Goal: Information Seeking & Learning: Learn about a topic

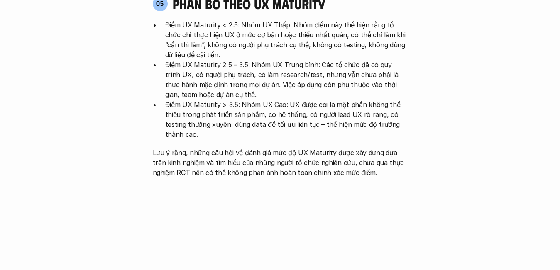
scroll to position [1743, 0]
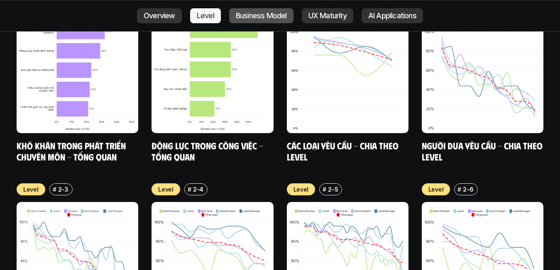
scroll to position [2213, 0]
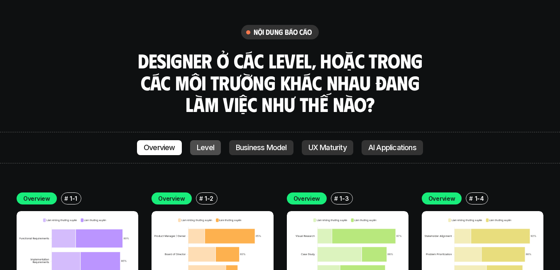
click at [211, 144] on p "Level" at bounding box center [205, 148] width 17 height 8
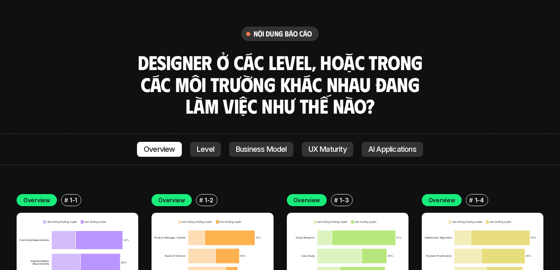
scroll to position [2294, 0]
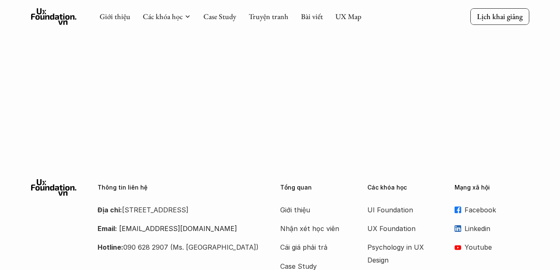
scroll to position [791, 0]
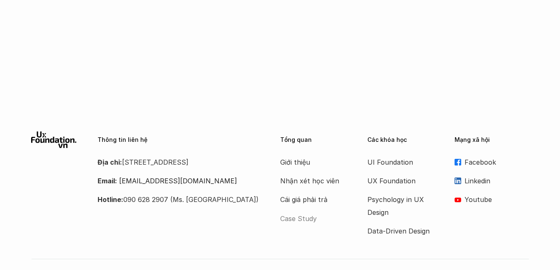
click at [299, 213] on p "Case Study" at bounding box center [313, 219] width 66 height 12
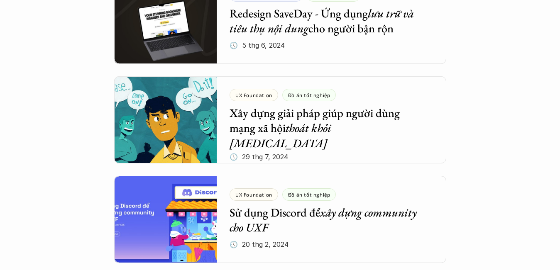
scroll to position [1162, 0]
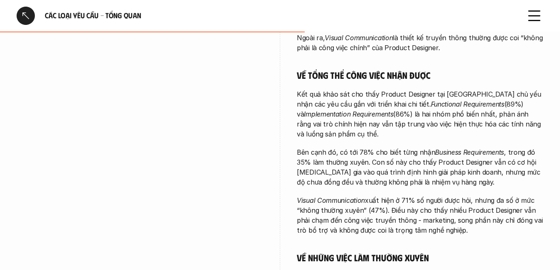
scroll to position [415, 0]
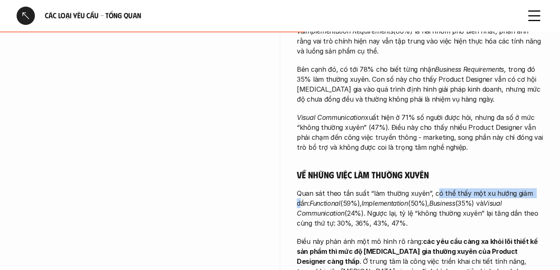
drag, startPoint x: 433, startPoint y: 163, endPoint x: 527, endPoint y: 165, distance: 93.8
click at [527, 188] on p "Quan sát theo tần suất “làm thường xuyên”, có thể thấy một xu hướng giảm dần: F…" at bounding box center [420, 208] width 247 height 40
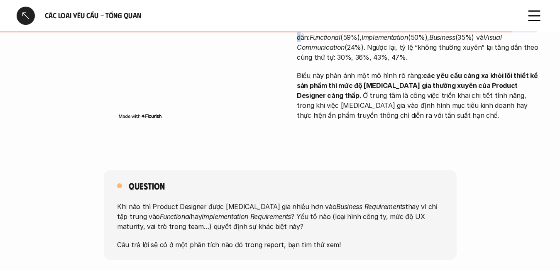
scroll to position [664, 0]
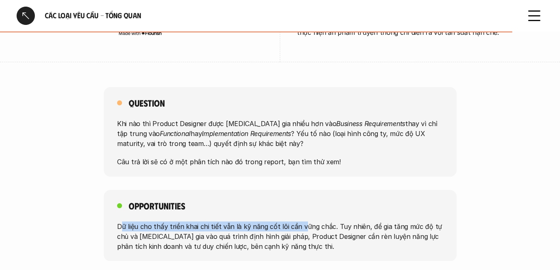
drag, startPoint x: 121, startPoint y: 198, endPoint x: 325, endPoint y: 197, distance: 203.4
click at [302, 221] on p "Dữ liệu cho thấy triển khai chi tiết vẫn là kỹ năng cốt lõi cần vững chắc. Tuy …" at bounding box center [280, 236] width 326 height 30
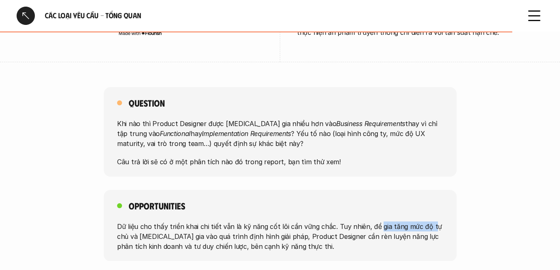
drag, startPoint x: 400, startPoint y: 197, endPoint x: 428, endPoint y: 197, distance: 28.2
click at [428, 221] on p "Dữ liệu cho thấy triển khai chi tiết vẫn là kỹ năng cốt lõi cần vững chắc. Tuy …" at bounding box center [280, 236] width 326 height 30
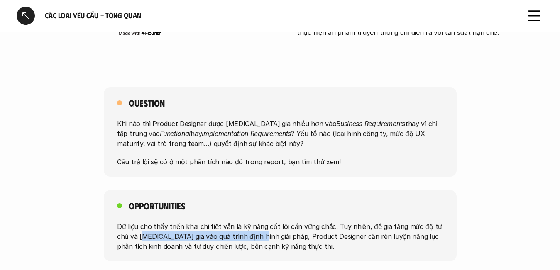
drag, startPoint x: 142, startPoint y: 206, endPoint x: 279, endPoint y: 205, distance: 137.8
click at [265, 221] on p "Dữ liệu cho thấy triển khai chi tiết vẫn là kỹ năng cốt lõi cần vững chắc. Tuy …" at bounding box center [280, 236] width 326 height 30
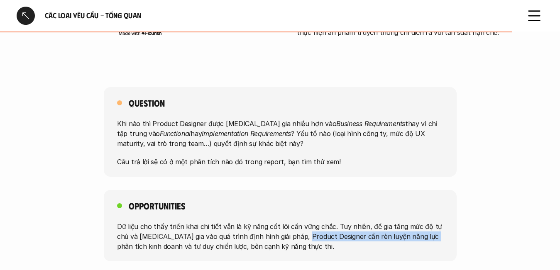
drag, startPoint x: 303, startPoint y: 204, endPoint x: 423, endPoint y: 204, distance: 119.5
click at [423, 221] on p "Dữ liệu cho thấy triển khai chi tiết vẫn là kỹ năng cốt lõi cần vững chắc. Tuy …" at bounding box center [280, 236] width 326 height 30
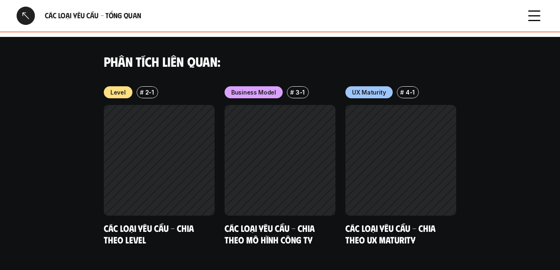
scroll to position [830, 0]
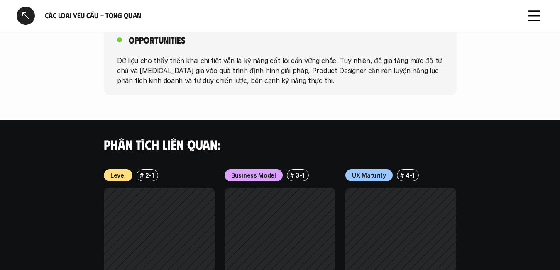
click at [145, 171] on p "2-1" at bounding box center [149, 175] width 9 height 9
click at [140, 172] on h6 "#" at bounding box center [141, 175] width 4 height 6
click at [121, 171] on p "Level" at bounding box center [117, 175] width 15 height 9
click at [77, 144] on div "Phân tích liên quan: Level # 2-1 Các loại yêu cầu - Chia theo level Business Mo…" at bounding box center [280, 232] width 560 height 225
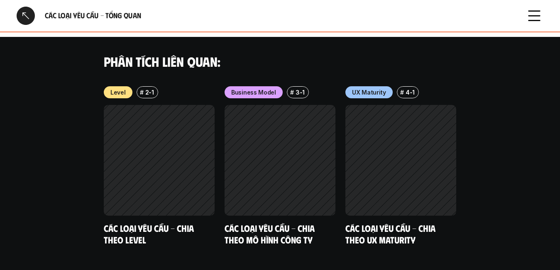
scroll to position [915, 0]
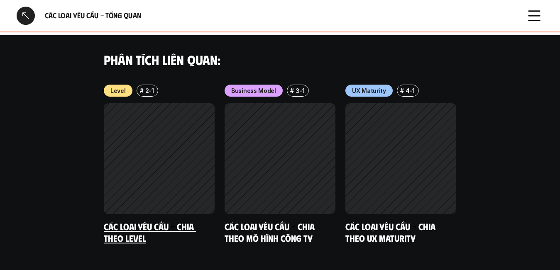
click at [139, 221] on link "Các loại yêu cầu - Chia theo level" at bounding box center [150, 232] width 92 height 23
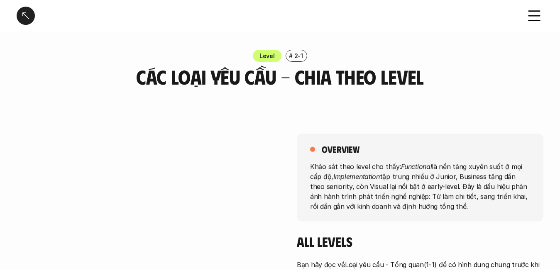
click at [294, 54] on p "2-1" at bounding box center [298, 55] width 9 height 9
